Goal: Check status

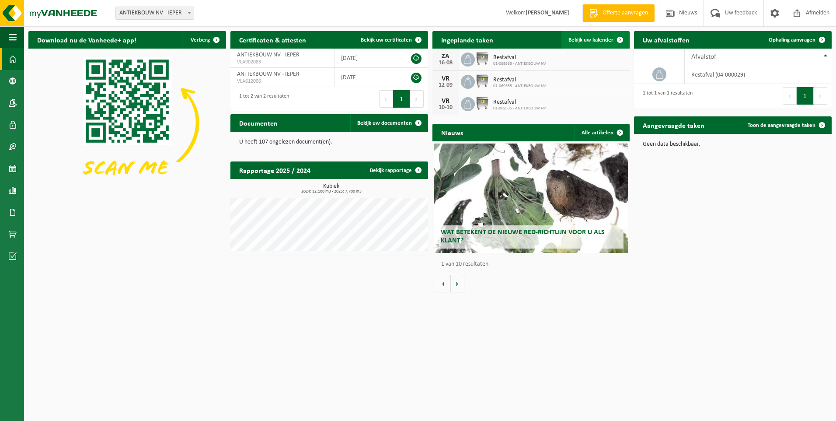
click at [589, 42] on span "Bekijk uw kalender" at bounding box center [590, 40] width 45 height 6
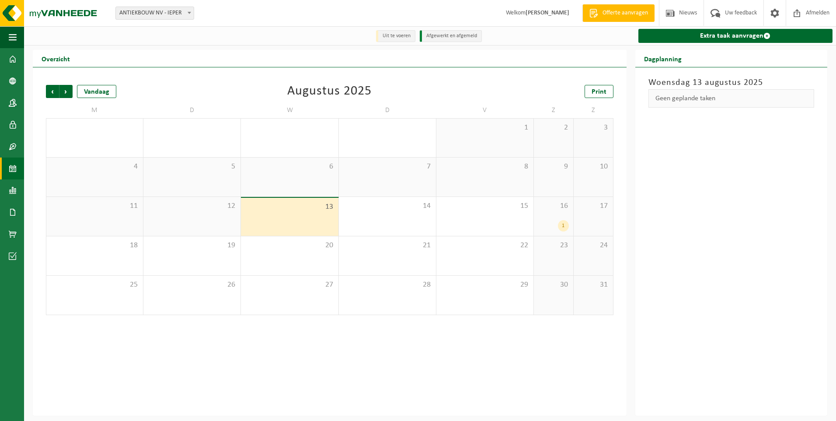
click at [564, 225] on div "1" at bounding box center [563, 225] width 11 height 11
